Goal: Task Accomplishment & Management: Complete application form

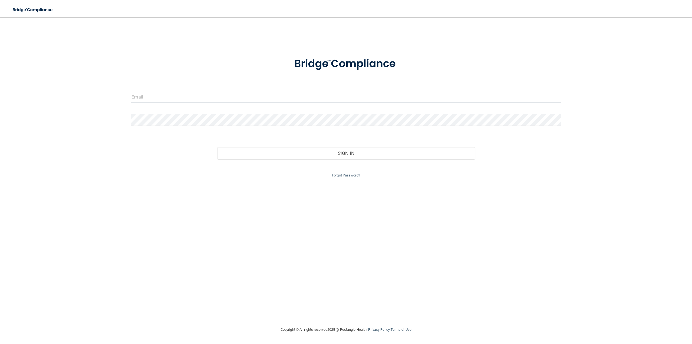
click at [287, 98] on input "email" at bounding box center [345, 97] width 429 height 12
type input "[PERSON_NAME][EMAIL_ADDRESS][DOMAIN_NAME]"
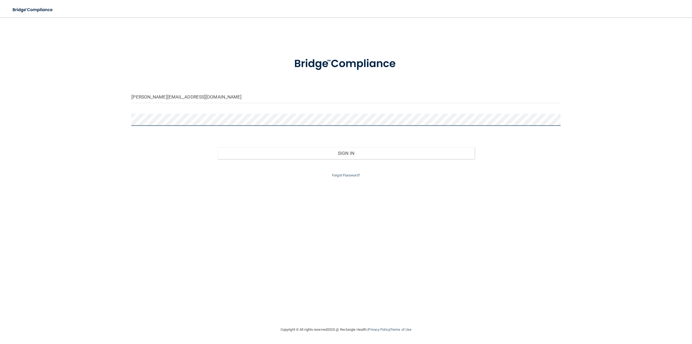
click at [217, 147] on button "Sign In" at bounding box center [345, 153] width 257 height 12
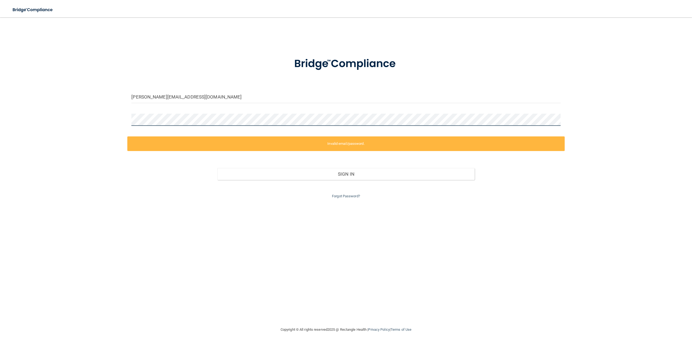
click at [104, 114] on div "[PERSON_NAME][EMAIL_ADDRESS][DOMAIN_NAME] Invalid email/password. You don't hav…" at bounding box center [346, 172] width 670 height 298
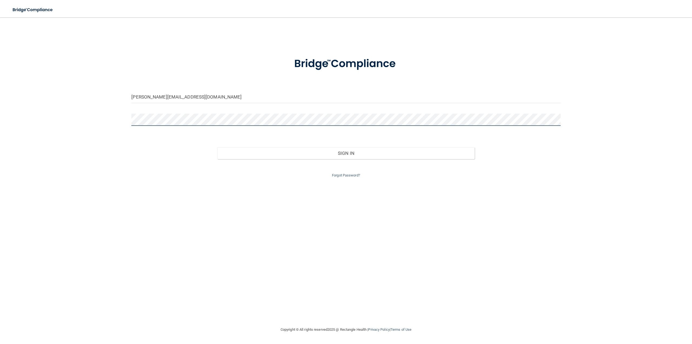
click at [129, 121] on div at bounding box center [345, 122] width 437 height 16
click at [217, 147] on button "Sign In" at bounding box center [345, 153] width 257 height 12
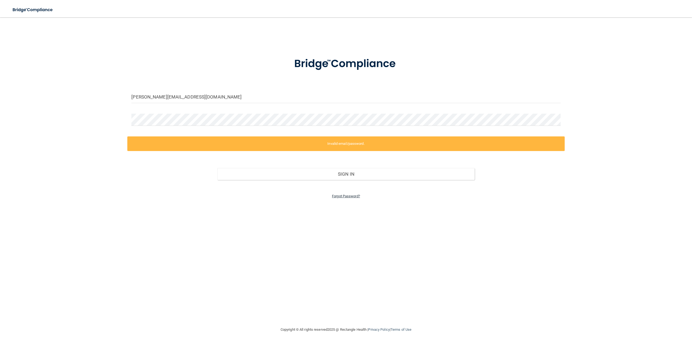
click at [355, 195] on link "Forgot Password?" at bounding box center [346, 196] width 28 height 4
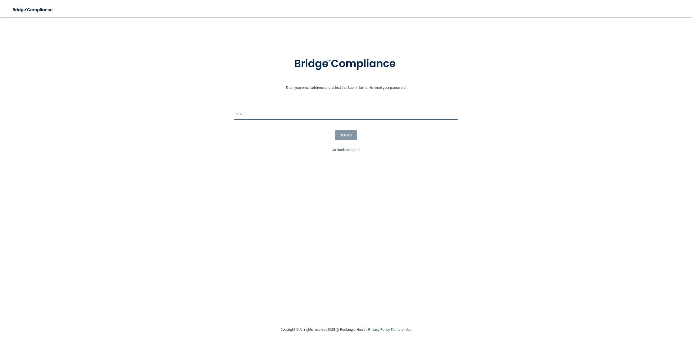
click at [285, 112] on input "email" at bounding box center [346, 113] width 224 height 12
type input "[PERSON_NAME][EMAIL_ADDRESS][DOMAIN_NAME]"
click at [354, 138] on button "SUBMIT" at bounding box center [346, 135] width 22 height 10
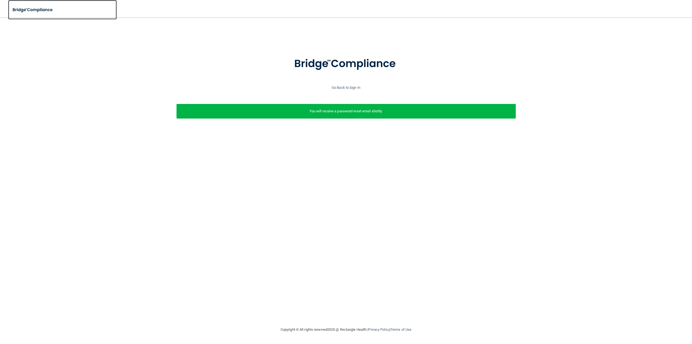
click at [28, 11] on img at bounding box center [33, 9] width 50 height 11
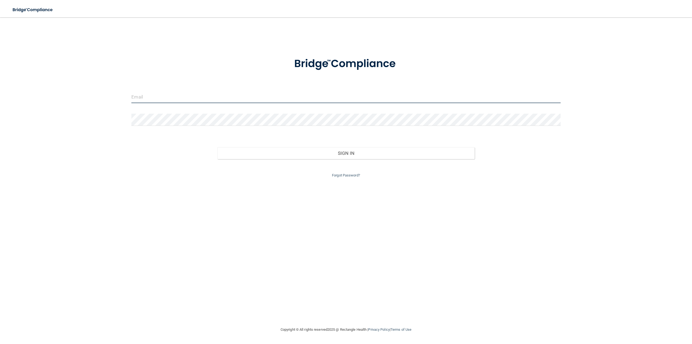
click at [230, 96] on input "email" at bounding box center [345, 97] width 429 height 12
type input "[PERSON_NAME][EMAIL_ADDRESS][DOMAIN_NAME]"
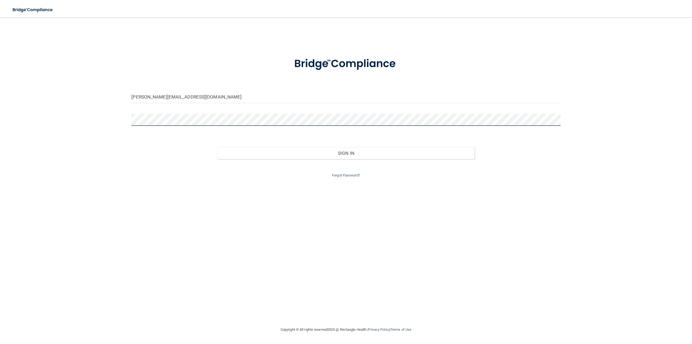
click at [122, 121] on div "[PERSON_NAME][EMAIL_ADDRESS][DOMAIN_NAME] Invalid email/password. You don't hav…" at bounding box center [346, 172] width 670 height 298
click at [217, 147] on button "Sign In" at bounding box center [345, 153] width 257 height 12
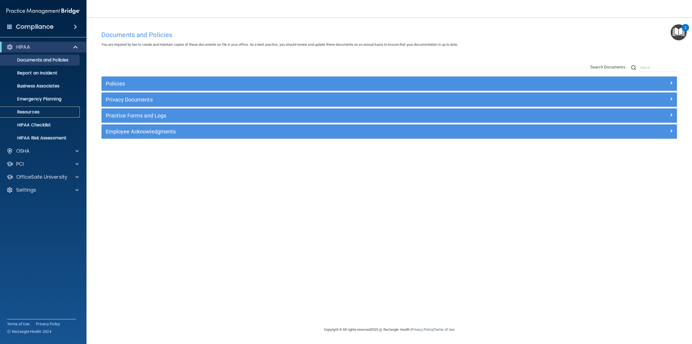
click at [53, 113] on p "Resources" at bounding box center [41, 111] width 74 height 5
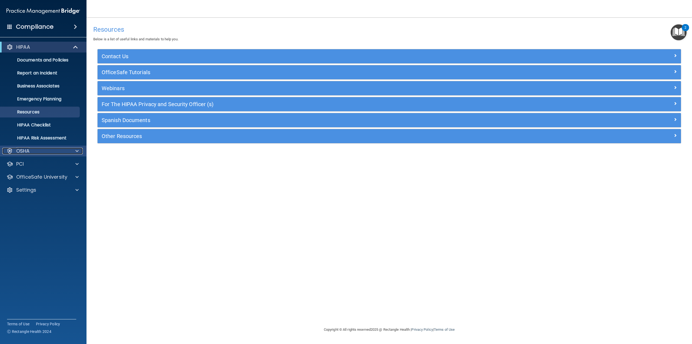
click at [80, 153] on div at bounding box center [76, 151] width 14 height 6
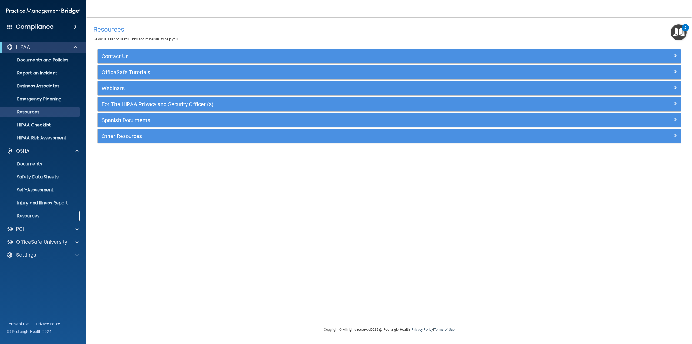
click at [45, 213] on p "Resources" at bounding box center [41, 215] width 74 height 5
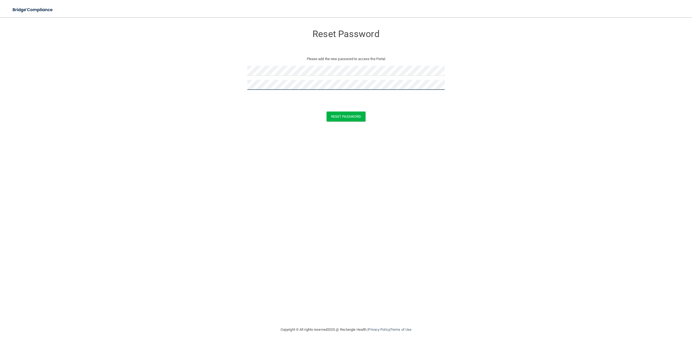
click at [327, 111] on button "Reset Password" at bounding box center [346, 116] width 39 height 10
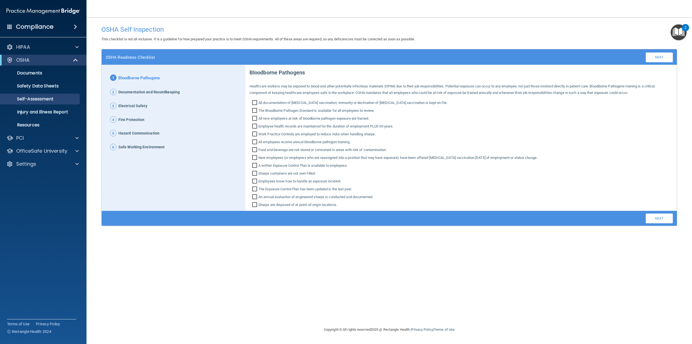
click at [255, 103] on input "All documentation of Hepatitis B vaccination, immunity or declination of Hepati…" at bounding box center [255, 103] width 6 height 5
checkbox input "true"
click at [255, 110] on input "The Bloodborne Pathogen Standard is available for all employees to review." at bounding box center [255, 110] width 6 height 5
checkbox input "true"
click at [254, 118] on input "All new employees at risk of bloodborne pathogen exposure are trained." at bounding box center [255, 118] width 6 height 5
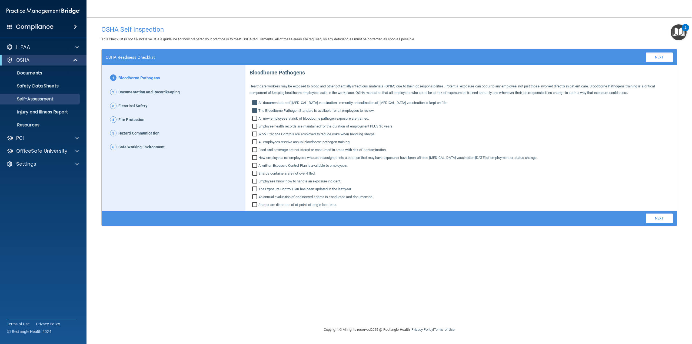
checkbox input "true"
click at [255, 126] on input "Employee health records are maintained for the duration of employment PLUS 30 y…" at bounding box center [255, 126] width 6 height 5
checkbox input "true"
click at [254, 141] on input "All employees receive annual bloodborne pathogen training." at bounding box center [255, 142] width 6 height 5
checkbox input "true"
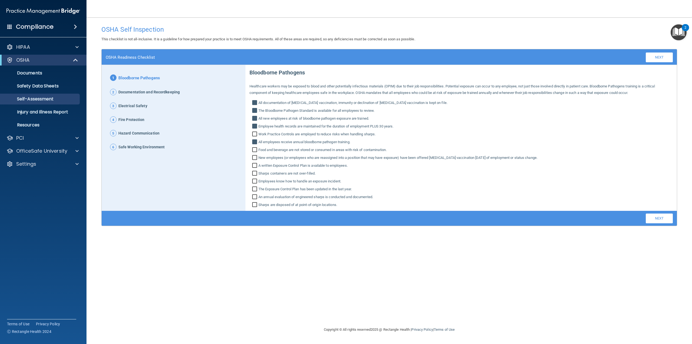
click at [255, 148] on input "Food and beverage are not stored or consumed in areas with risk of contaminatio…" at bounding box center [255, 150] width 6 height 5
checkbox input "true"
click at [255, 157] on input "New employees (or employees who are reassigned into a position that may have ex…" at bounding box center [255, 157] width 6 height 5
checkbox input "true"
click at [258, 174] on input "Sharps containers are not over‐filled." at bounding box center [255, 173] width 6 height 5
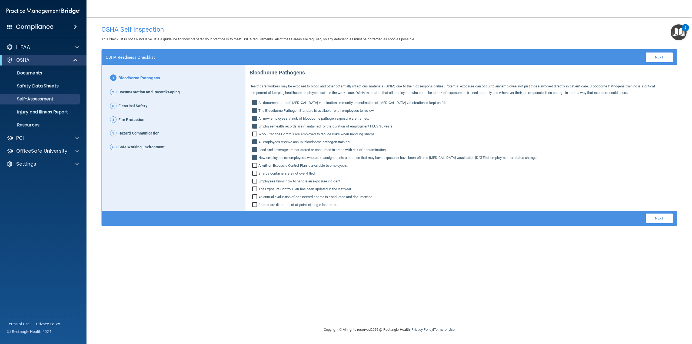
checkbox input "true"
click at [256, 204] on input "Sharps are disposed of at point‐of‐origin locations." at bounding box center [255, 204] width 6 height 5
checkbox input "true"
click at [658, 217] on link "Next" at bounding box center [659, 218] width 27 height 10
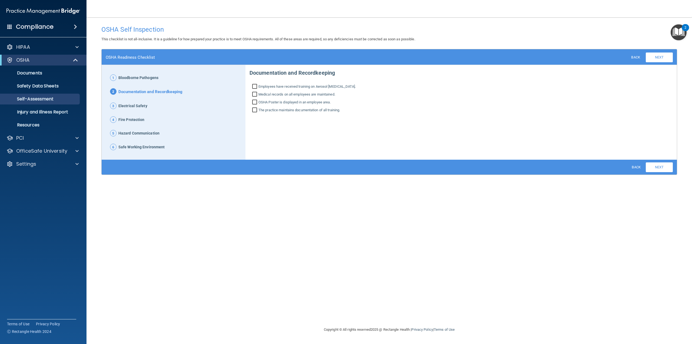
click at [255, 88] on input "Employees have received training on Aerosol Transmissible Diseases." at bounding box center [255, 86] width 6 height 5
checkbox input "true"
click at [256, 94] on input "Medical records on all employees are maintained." at bounding box center [255, 94] width 6 height 5
checkbox input "true"
click at [255, 108] on input "The practice maintains documentation of all training." at bounding box center [255, 110] width 6 height 5
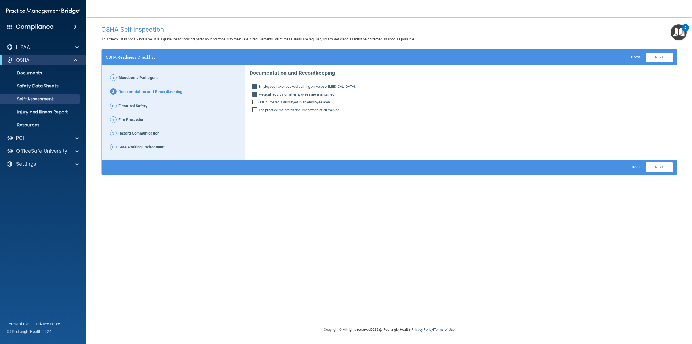
checkbox input "true"
click at [255, 102] on input "OSHA Poster is displayed in an employee area." at bounding box center [255, 102] width 6 height 5
checkbox input "true"
click at [661, 168] on link "Next" at bounding box center [659, 167] width 27 height 10
click at [254, 85] on input "Electrical cords are in good condition." at bounding box center [255, 87] width 6 height 5
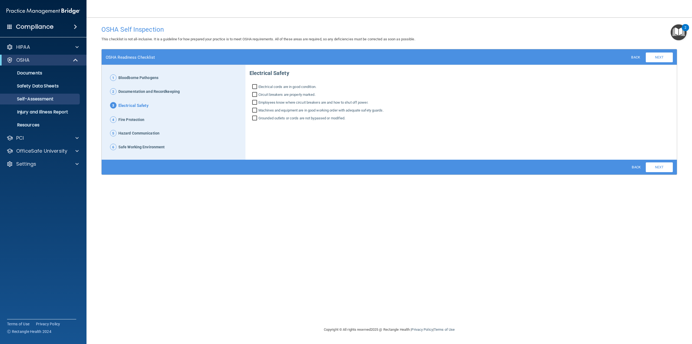
checkbox input "true"
click at [256, 95] on input "Circuit breakers are properly marked." at bounding box center [255, 94] width 6 height 5
checkbox input "true"
click at [254, 102] on input "Employees know where circuit breakers are and how to shut off power." at bounding box center [255, 102] width 6 height 5
checkbox input "true"
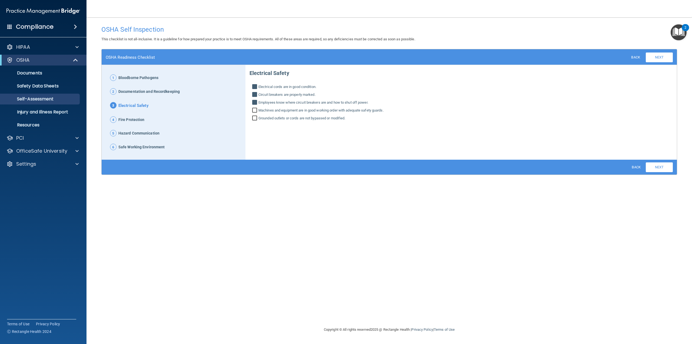
click at [254, 110] on input "Machines and equipment are in good working order with adequate safety guards." at bounding box center [255, 110] width 6 height 5
checkbox input "true"
click at [255, 118] on input "Grounded outlets or cords are not bypassed or modified." at bounding box center [255, 118] width 6 height 5
checkbox input "true"
click at [656, 166] on link "Next" at bounding box center [659, 167] width 27 height 10
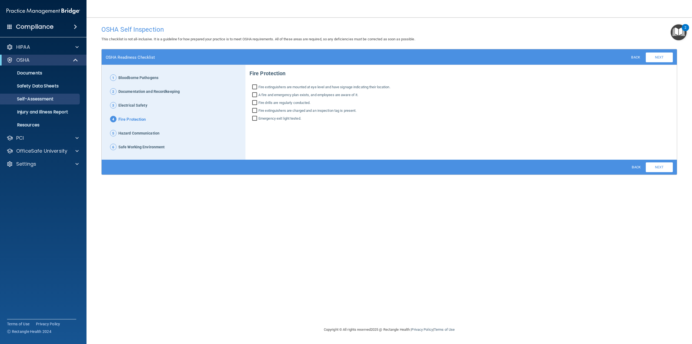
click at [257, 94] on input "A fire and emergency plan exists, and employees are aware of it." at bounding box center [255, 95] width 6 height 5
checkbox input "true"
click at [254, 101] on input "Fire drills are regularly conducted." at bounding box center [255, 103] width 6 height 5
checkbox input "true"
click at [255, 111] on input "Fire extinguishers are charged and an inspection tag is present." at bounding box center [255, 110] width 6 height 5
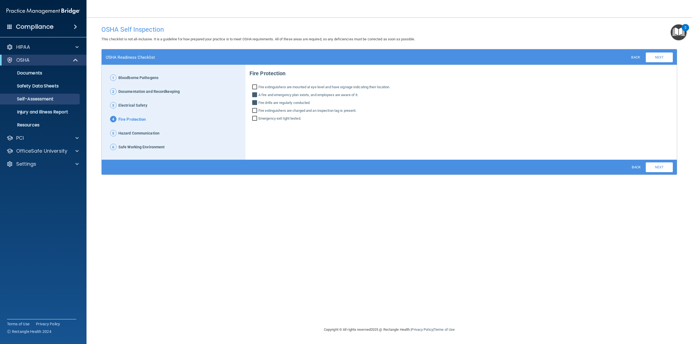
checkbox input "true"
click at [257, 119] on input "Emergency exit light tested." at bounding box center [255, 118] width 6 height 5
checkbox input "true"
click at [661, 165] on link "Next" at bounding box center [659, 167] width 27 height 10
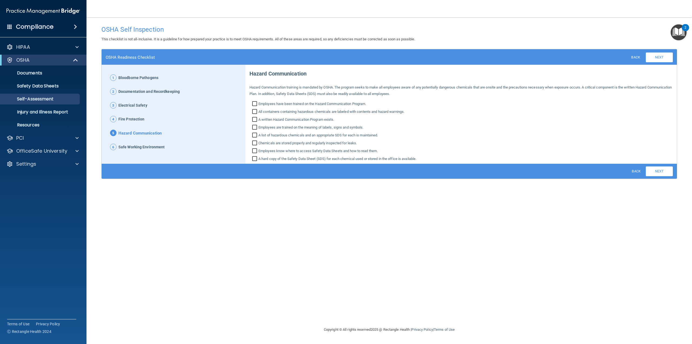
click at [255, 102] on input "Employees have been trained on the Hazard Communication Program." at bounding box center [255, 104] width 6 height 5
checkbox input "true"
click at [255, 111] on input "All containers containing hazardous chemicals are labeled with contents and haz…" at bounding box center [255, 111] width 6 height 5
checkbox input "true"
click at [253, 142] on input "Chemicals are stored properly and regularly inspected for leaks." at bounding box center [255, 143] width 6 height 5
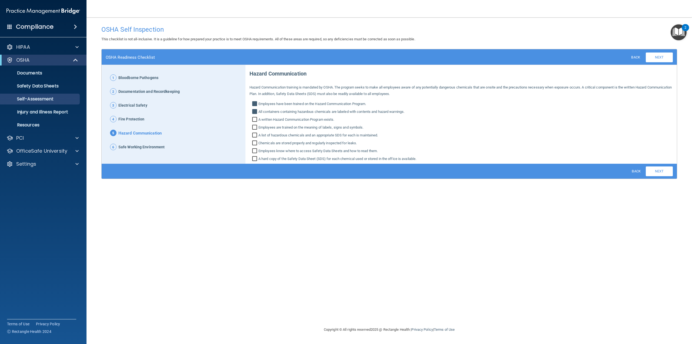
checkbox input "true"
click at [255, 158] on input "A hard copy of the Safety Data Sheet (SDS) for each chemical used or stored in …" at bounding box center [255, 159] width 6 height 5
checkbox input "true"
click at [254, 151] on input "Employees know where to access Safety Data Sheets and how to read them." at bounding box center [255, 151] width 6 height 5
checkbox input "true"
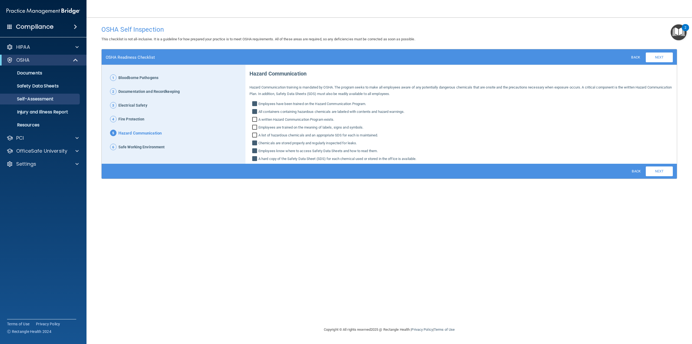
click at [254, 135] on input "A list of hazardous chemicals and an appropriate SDS for each is maintained." at bounding box center [255, 135] width 6 height 5
checkbox input "true"
click at [255, 129] on input "Employees are trained on the meaning of labels, signs and symbols." at bounding box center [255, 127] width 6 height 5
checkbox input "true"
click at [664, 172] on link "Next" at bounding box center [659, 171] width 27 height 10
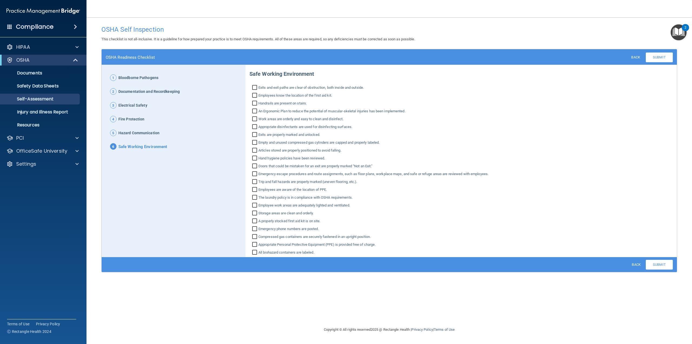
click at [256, 87] on input "Exits and exit paths are clear of obstruction, both inside and outside." at bounding box center [255, 87] width 6 height 5
checkbox input "true"
click at [257, 97] on input "Employees know the location of the first aid kit." at bounding box center [255, 95] width 6 height 5
checkbox input "true"
click at [257, 105] on input "Handrails are present on stairs." at bounding box center [255, 103] width 6 height 5
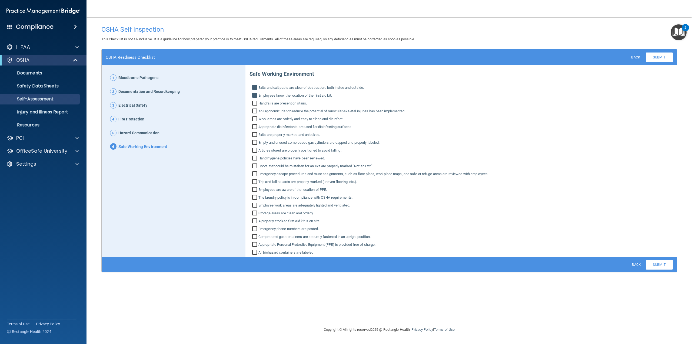
checkbox input "true"
click at [257, 110] on input "An Ergonomic Plan to reduce the potential of muscular‐skeletal injuries has bee…" at bounding box center [255, 111] width 6 height 5
checkbox input "true"
click at [257, 118] on input "Work areas are orderly and easy to clean and disinfect." at bounding box center [255, 119] width 6 height 5
checkbox input "true"
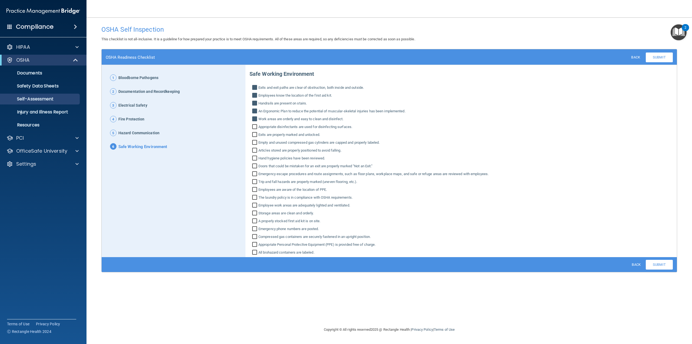
click at [255, 128] on input "Appropriate disinfectants are used for disinfecting surfaces." at bounding box center [255, 127] width 6 height 5
checkbox input "true"
click at [257, 134] on input "Exits are properly marked and unlocked." at bounding box center [255, 134] width 6 height 5
checkbox input "true"
click at [255, 143] on input "Empty and unused compressed gas cylinders are capped and properly labeled." at bounding box center [255, 142] width 6 height 5
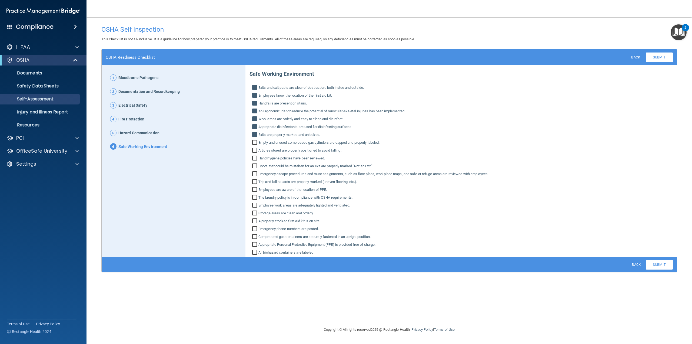
checkbox input "true"
click at [255, 150] on input "Articles stored are properly positioned to avoid falling." at bounding box center [255, 150] width 6 height 5
checkbox input "true"
click at [255, 158] on input "Hand hygiene policies have been reviewed." at bounding box center [255, 158] width 6 height 5
checkbox input "true"
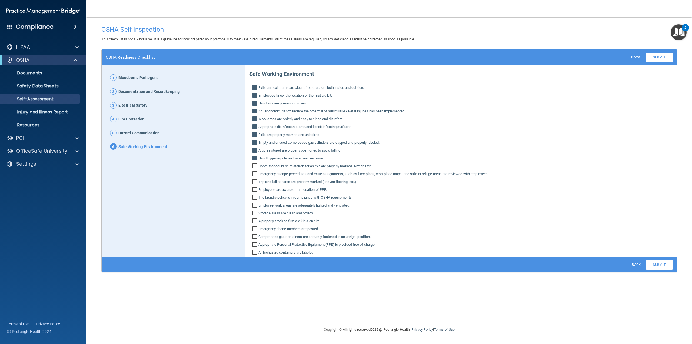
click at [255, 172] on input "Emergency escape procedures and route assignments, such as floor plans, workpla…" at bounding box center [255, 174] width 6 height 5
checkbox input "true"
click at [257, 180] on input "Trip and fall hazards are properly marked (uneven flooring, etc.)." at bounding box center [255, 181] width 6 height 5
checkbox input "true"
click at [253, 190] on input "Employees are aware of the location of PPE." at bounding box center [255, 189] width 6 height 5
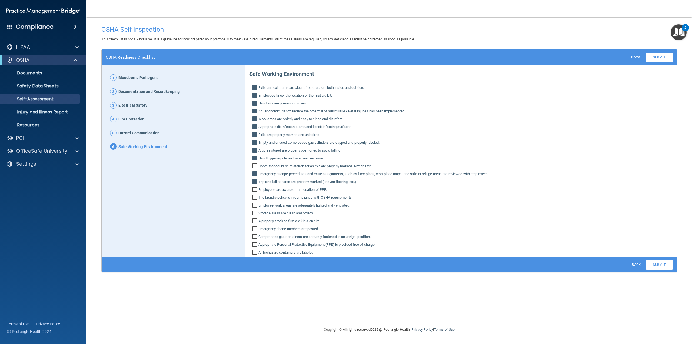
checkbox input "true"
click at [256, 198] on input "The laundry policy is in compliance with OSHA requirements." at bounding box center [255, 197] width 6 height 5
checkbox input "true"
click at [257, 206] on input "Employee work areas are adequately lighted and ventilated." at bounding box center [255, 205] width 6 height 5
checkbox input "true"
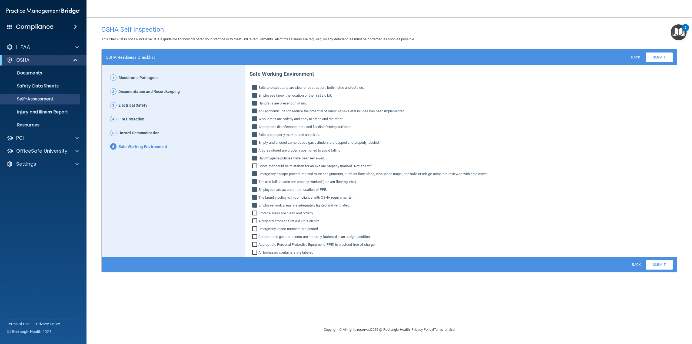
click at [255, 215] on input "Storage areas are clean and orderly." at bounding box center [255, 213] width 6 height 5
checkbox input "true"
click at [254, 221] on input "A properly stocked first aid kit is on site." at bounding box center [255, 221] width 6 height 5
checkbox input "true"
click at [254, 229] on input "Emergency phone numbers are posted." at bounding box center [255, 229] width 6 height 5
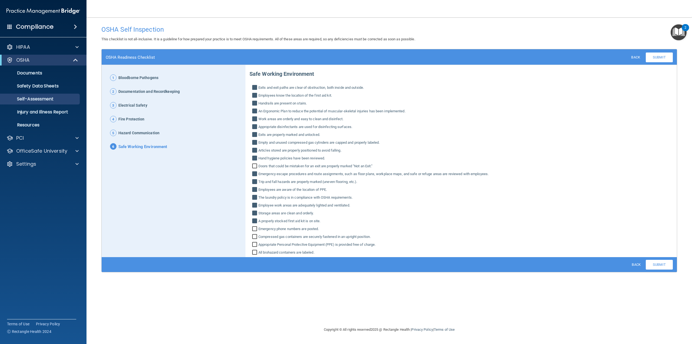
checkbox input "true"
click at [255, 234] on input "Compressed gas containers are securely fastened in an upright position." at bounding box center [255, 236] width 6 height 5
checkbox input "true"
click at [254, 245] on input "Appropriate Personal Protective Equipment (PPE) is provided free of charge." at bounding box center [255, 244] width 6 height 5
checkbox input "true"
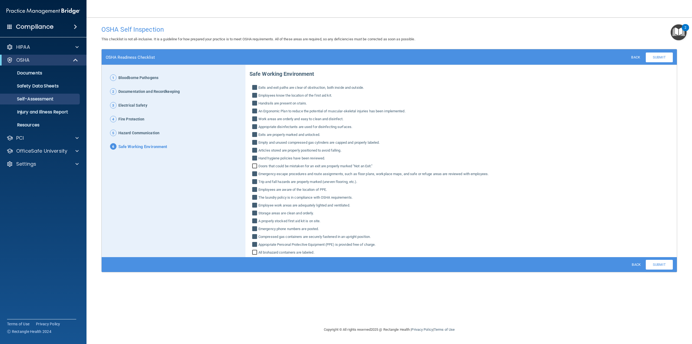
click at [255, 252] on input "All biohazard containers are labeled." at bounding box center [255, 252] width 6 height 5
checkbox input "true"
click at [659, 261] on link "Submit" at bounding box center [659, 264] width 27 height 10
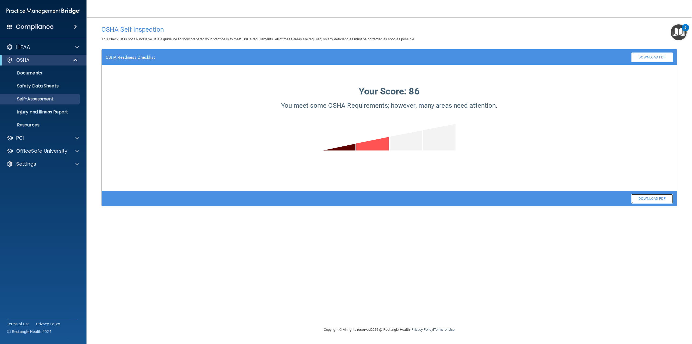
click at [653, 199] on link "Download PDF" at bounding box center [651, 199] width 41 height 10
click at [46, 120] on link "Resources" at bounding box center [37, 124] width 85 height 11
